Goal: Task Accomplishment & Management: Use online tool/utility

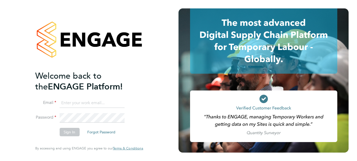
type input "[PERSON_NAME][EMAIL_ADDRESS][PERSON_NAME][DOMAIN_NAME]"
click at [73, 134] on button "Sign In" at bounding box center [69, 132] width 20 height 8
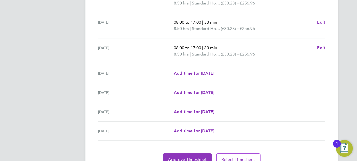
scroll to position [211, 0]
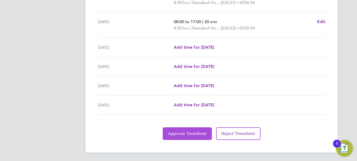
click at [201, 135] on span "Approve Timesheet" at bounding box center [187, 133] width 39 height 5
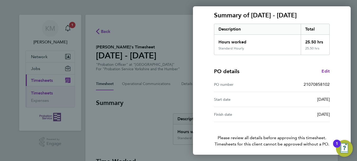
scroll to position [91, 0]
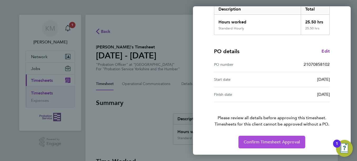
click at [262, 140] on span "Confirm Timesheet Approval" at bounding box center [272, 141] width 56 height 5
